Goal: Transaction & Acquisition: Purchase product/service

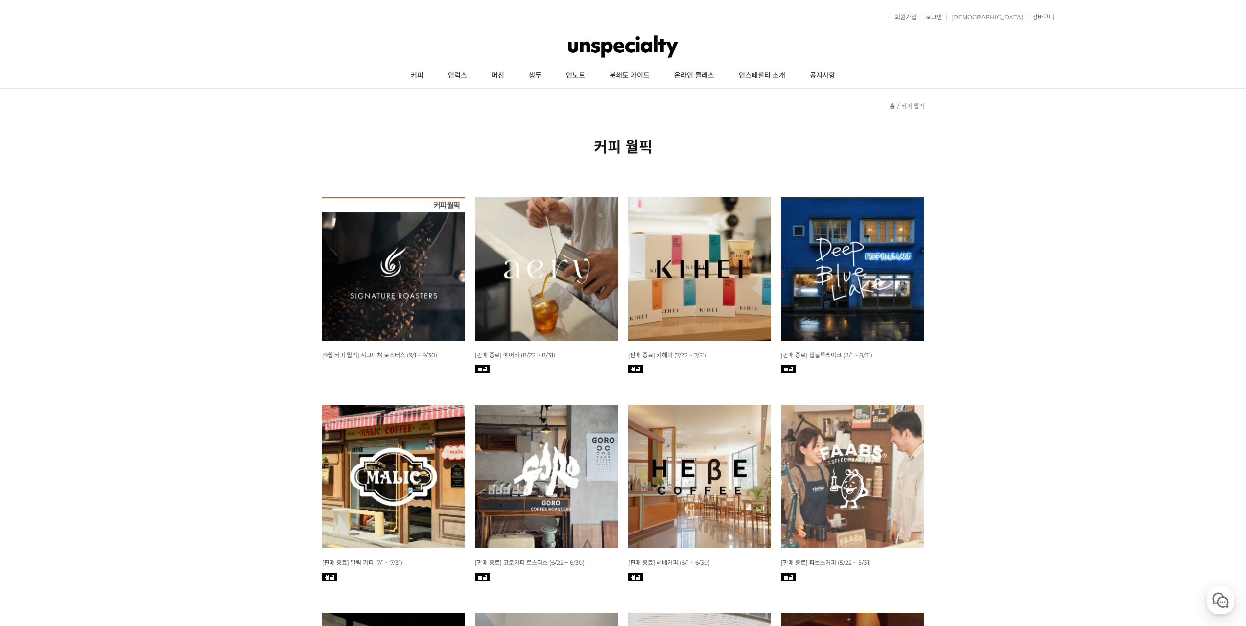
click at [853, 284] on img at bounding box center [852, 268] width 143 height 143
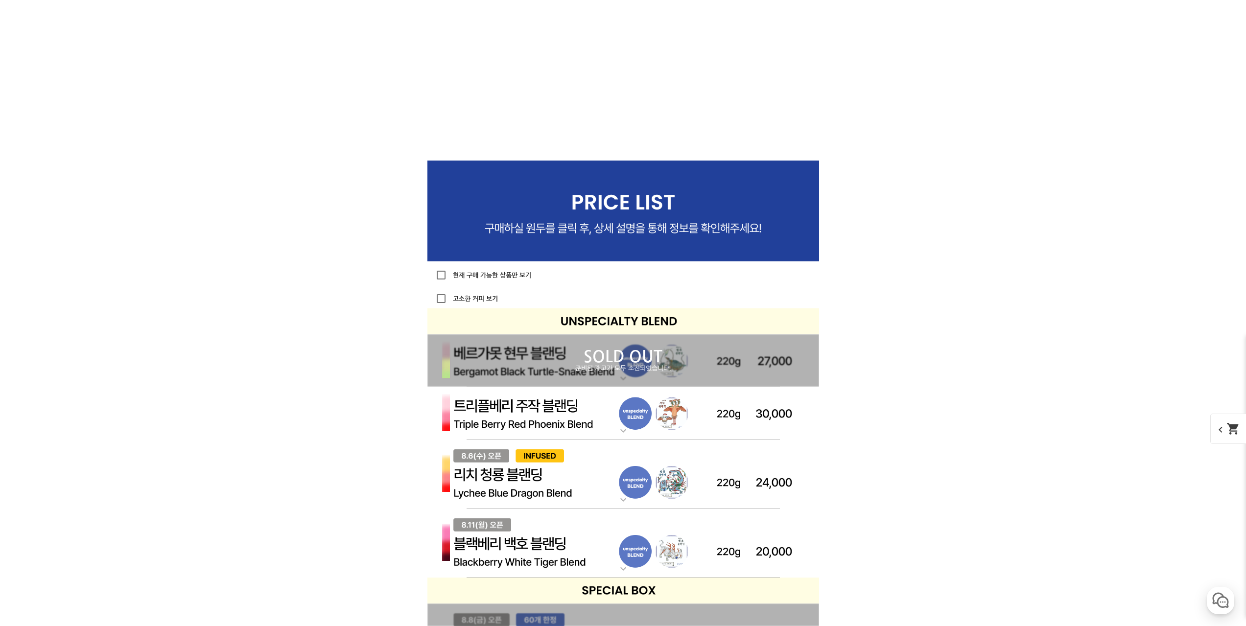
scroll to position [2840, 0]
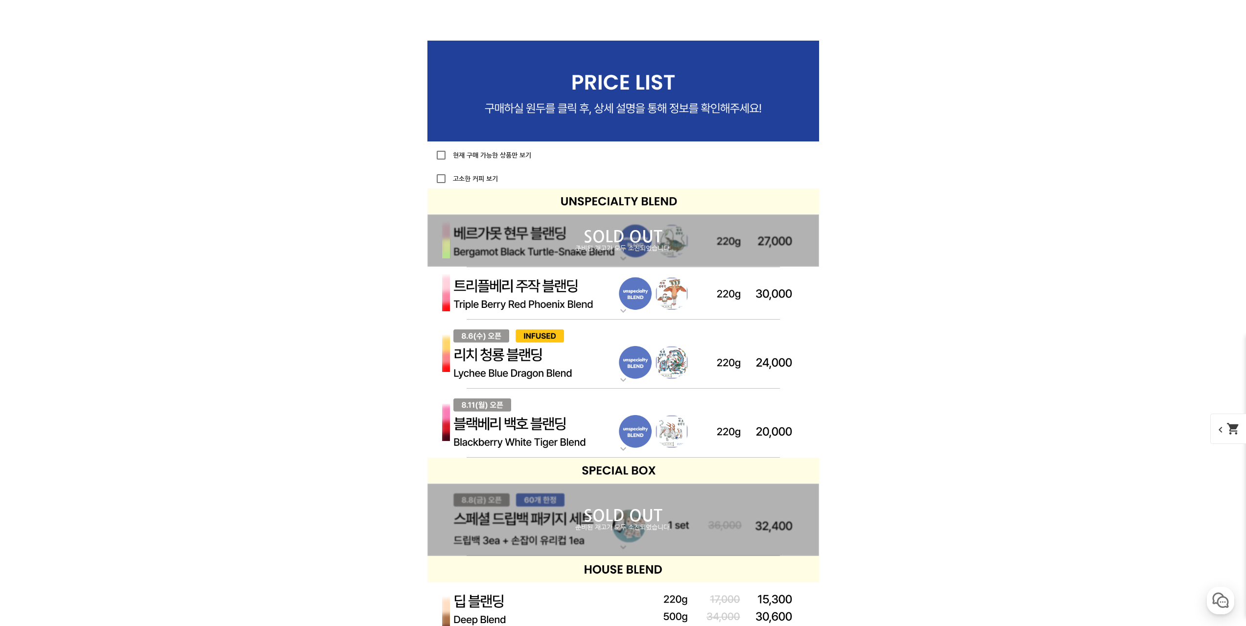
click at [764, 301] on img at bounding box center [623, 293] width 392 height 53
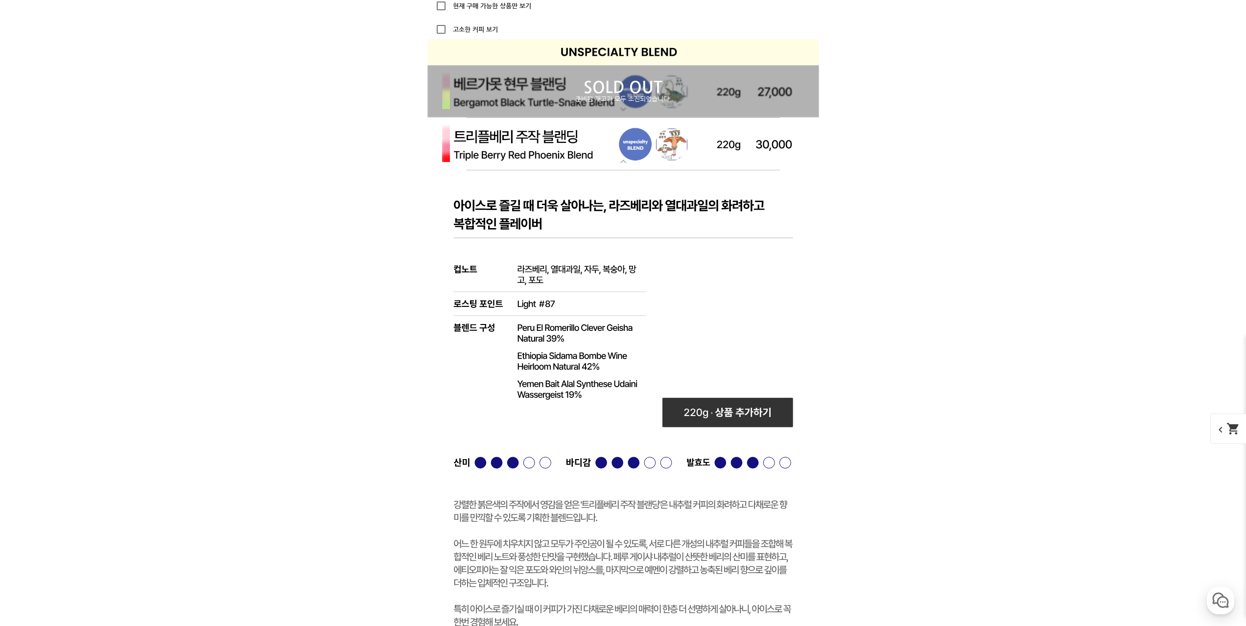
scroll to position [3035, 0]
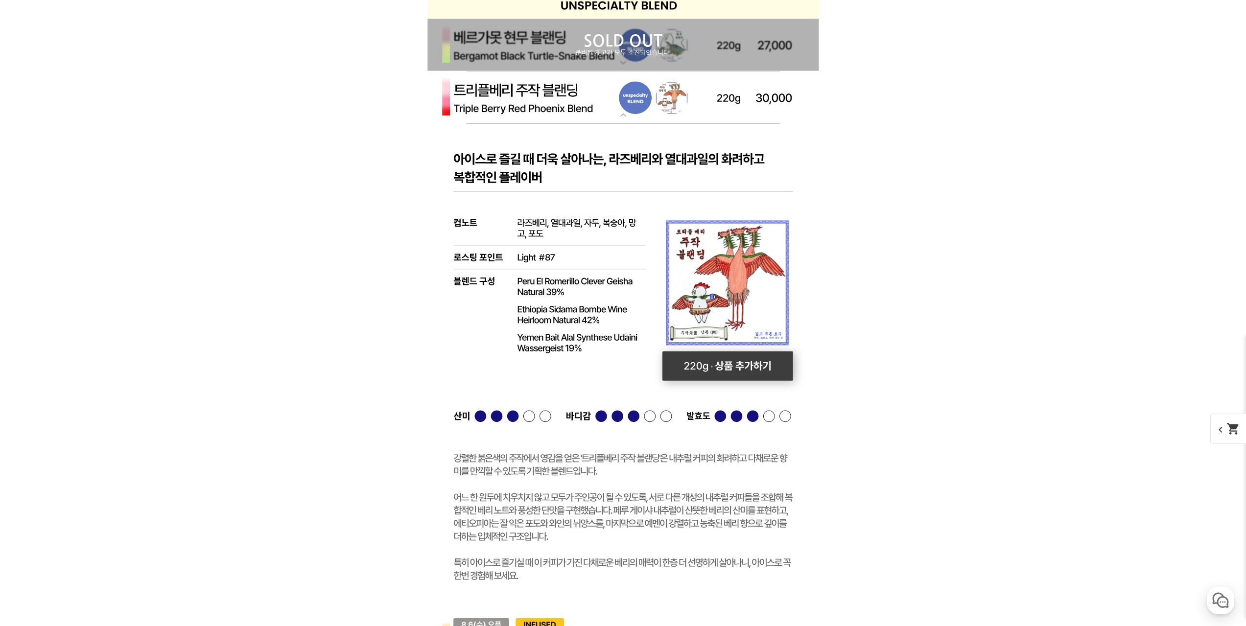
click at [752, 372] on rect at bounding box center [727, 366] width 131 height 29
select select "트리플베리 주작 블랜딩 (언스페셜티 블렌드)"
select select "220g"
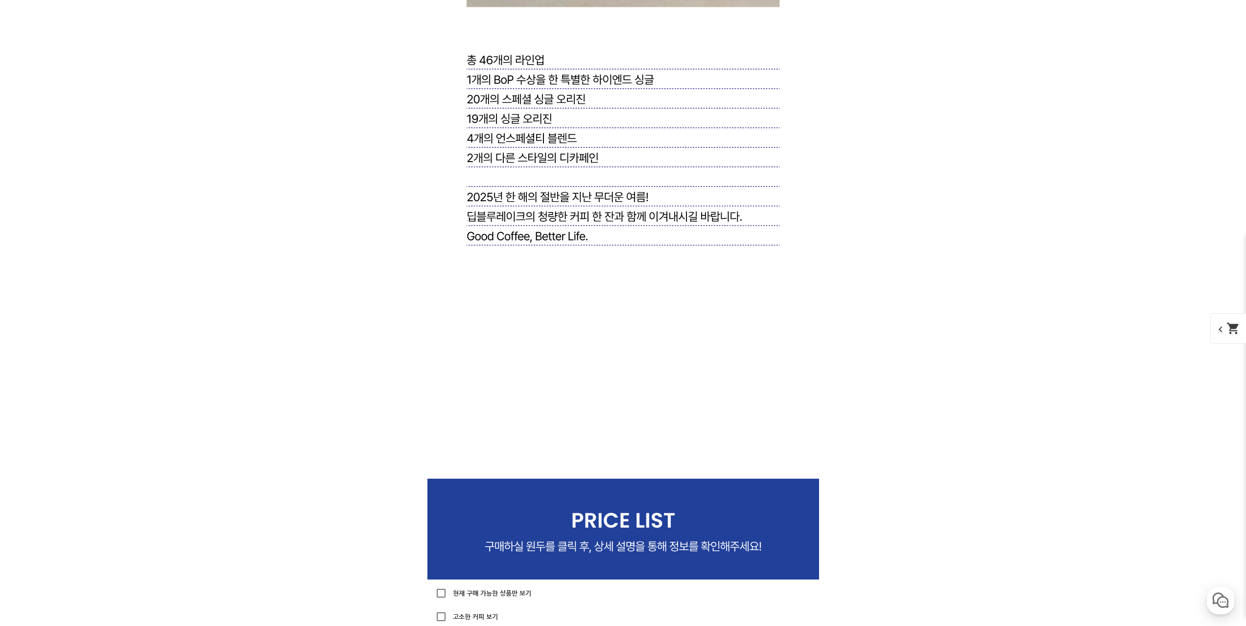
scroll to position [2742, 0]
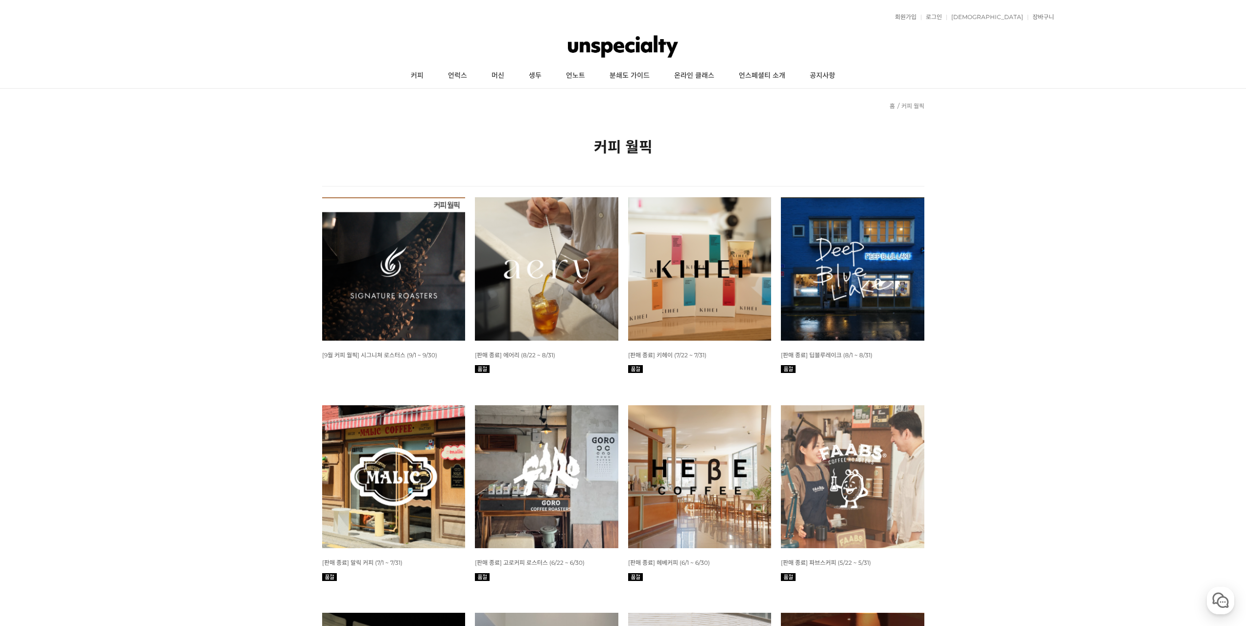
drag, startPoint x: 464, startPoint y: 0, endPoint x: 176, endPoint y: 61, distance: 293.6
click at [178, 108] on div "뒤로가기 현재 위치 홈 커피 월픽 커피 월픽 총 73 개의 상품이 있습니다. - 정렬방식 - 신상품 조건별 검색 -조건선택- -조건선택- 검색…" at bounding box center [623, 455] width 1246 height 732
drag, startPoint x: 41, startPoint y: 77, endPoint x: 62, endPoint y: 11, distance: 68.9
click at [41, 75] on header "회원가입 로그인 주문조회 장바구니 최근본상품 고객센터 공지사항 상품 후기 상품 Q&A 월피커 게시판 커피 언럭스 머신 생두 언노트 분쇄도 가이…" at bounding box center [623, 44] width 1246 height 89
